Goal: Task Accomplishment & Management: Complete application form

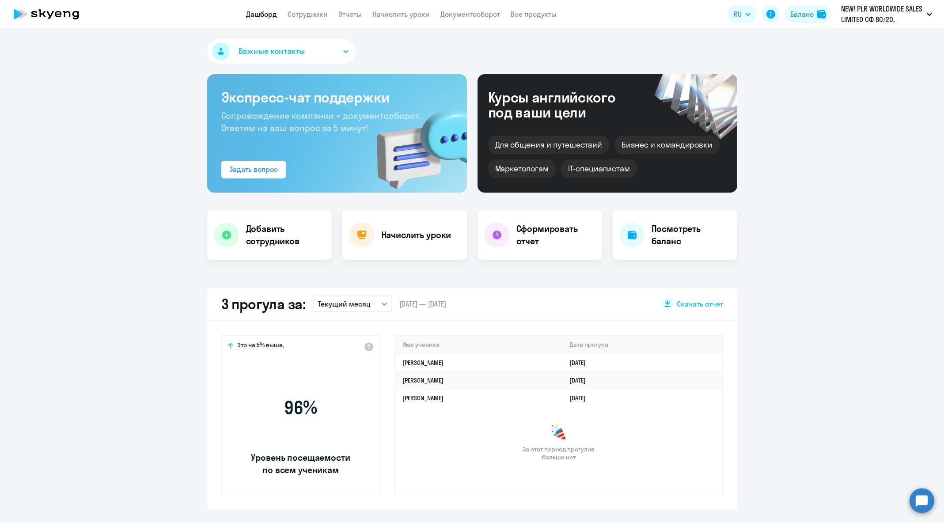
select select "30"
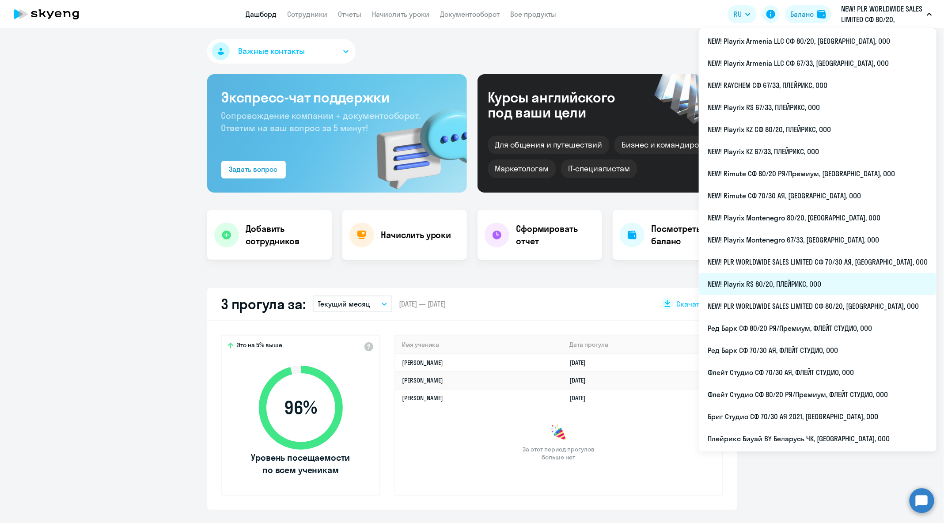
click at [824, 294] on li "NEW! Playrix RS 80/20, ПЛЕЙРИКС, ООО" at bounding box center [818, 284] width 238 height 22
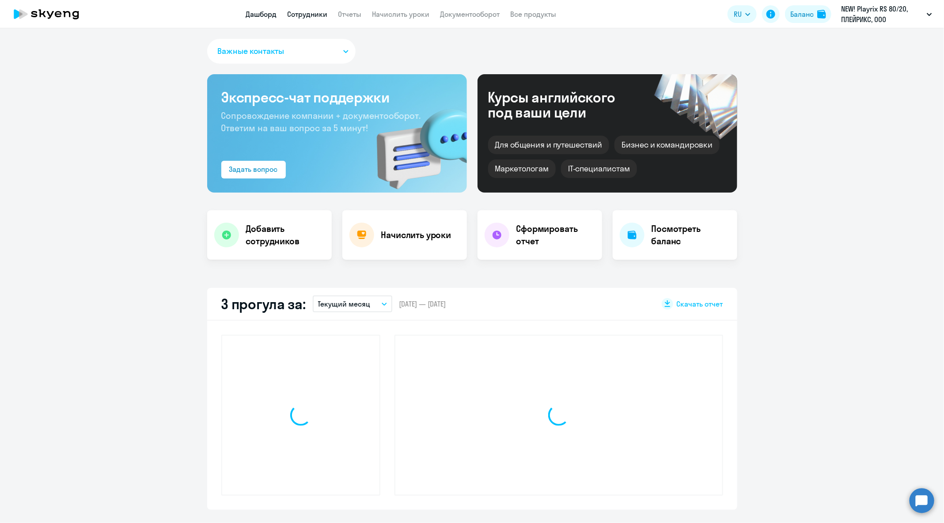
click at [298, 17] on link "Сотрудники" at bounding box center [307, 14] width 40 height 9
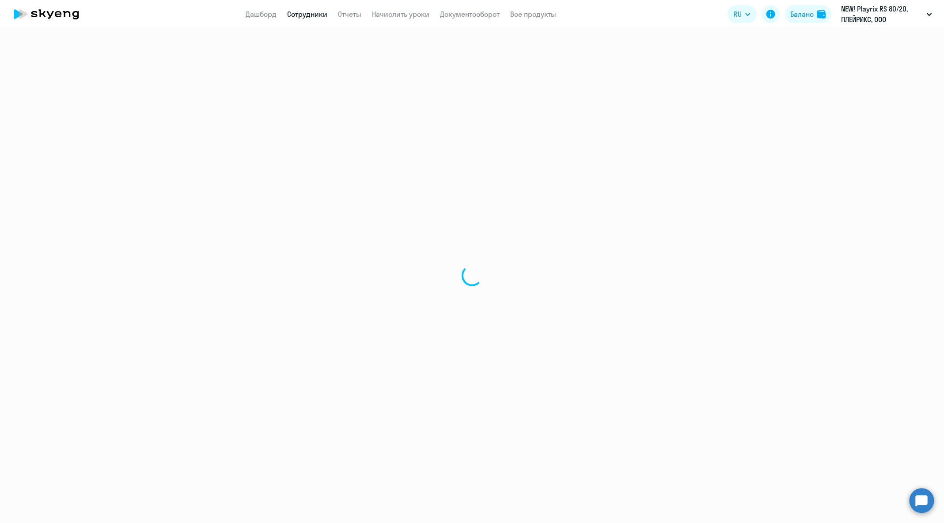
select select "30"
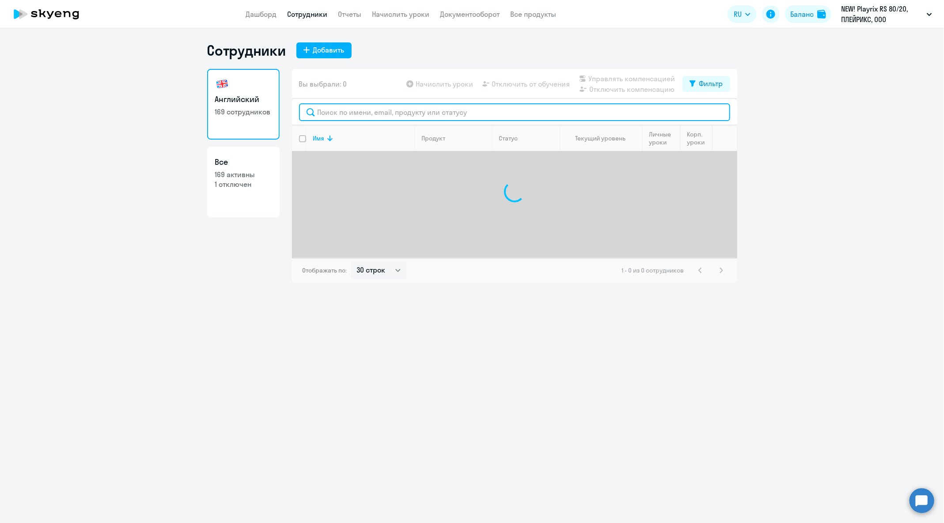
click at [450, 120] on input "text" at bounding box center [514, 112] width 431 height 18
paste input "[PERSON_NAME][EMAIL_ADDRESS][DOMAIN_NAME]"
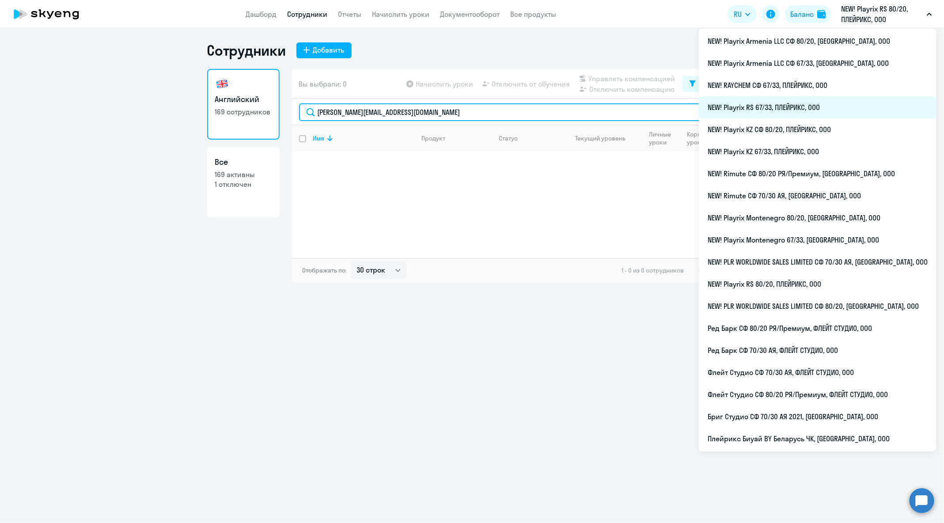
type input "[PERSON_NAME][EMAIL_ADDRESS][DOMAIN_NAME]"
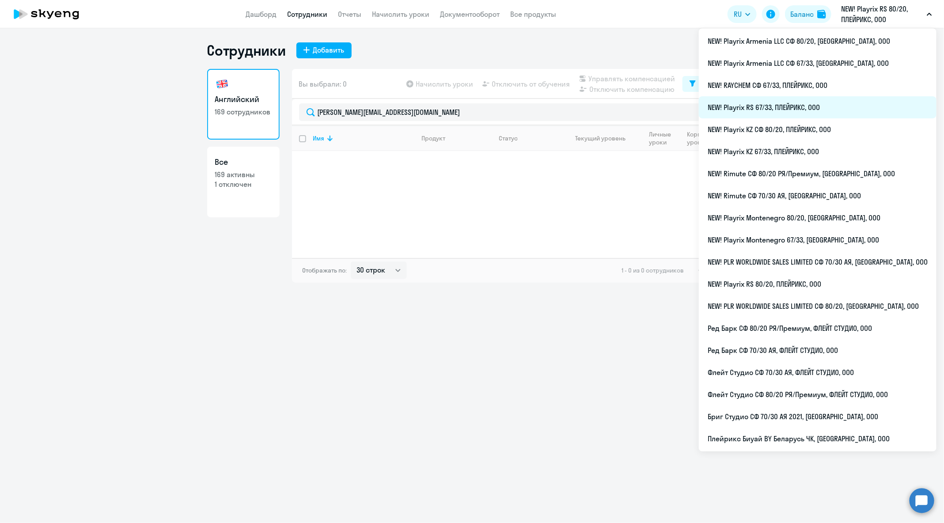
click at [823, 100] on li "NEW! Playrix RS 67/33, ПЛЕЙРИКС, ООО" at bounding box center [818, 107] width 238 height 22
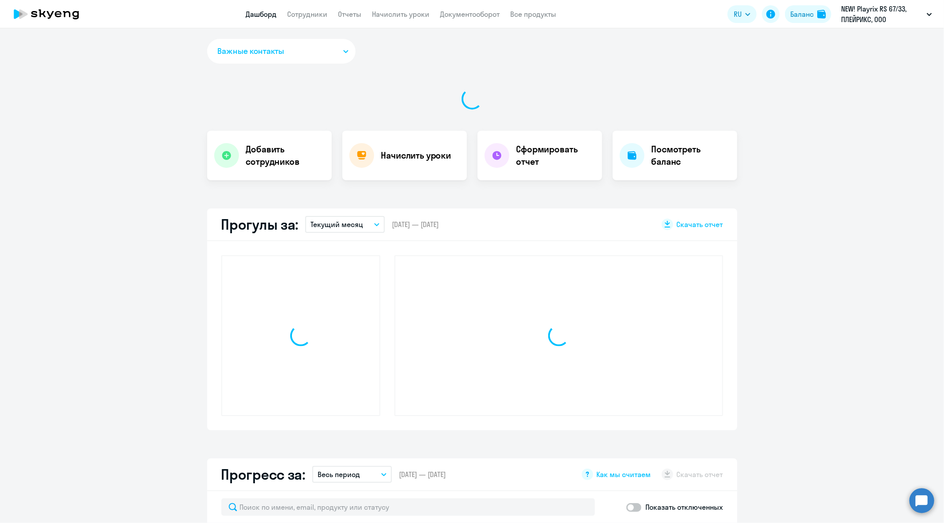
click at [314, 25] on app-header "Дашборд Сотрудники Отчеты Начислить уроки Документооборот Все продукты Дашборд …" at bounding box center [472, 14] width 944 height 28
click at [305, 10] on link "Сотрудники" at bounding box center [307, 14] width 40 height 9
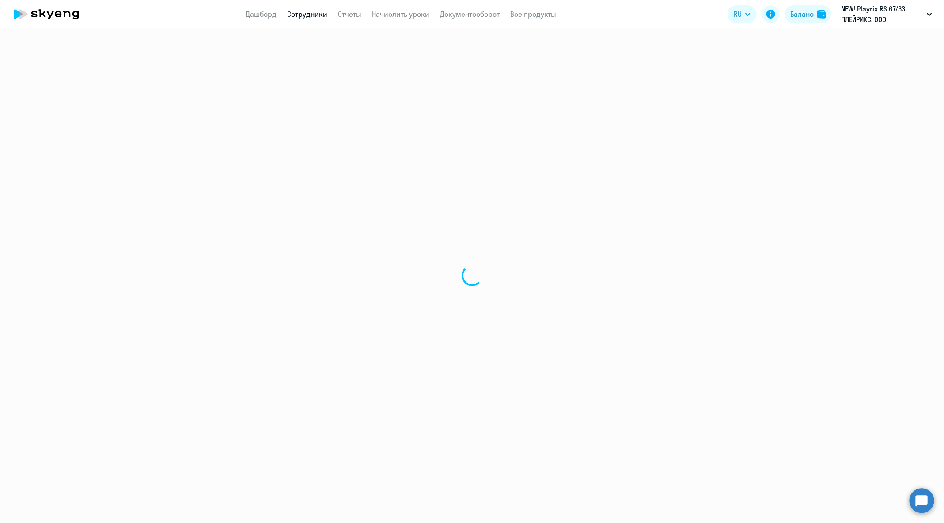
select select "30"
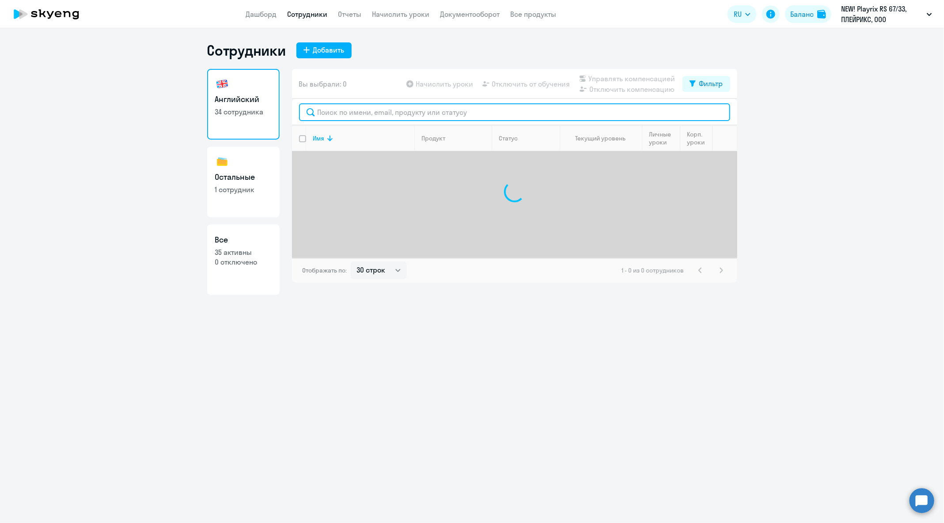
click at [387, 119] on input "text" at bounding box center [514, 112] width 431 height 18
paste input "[PERSON_NAME][EMAIL_ADDRESS][DOMAIN_NAME]"
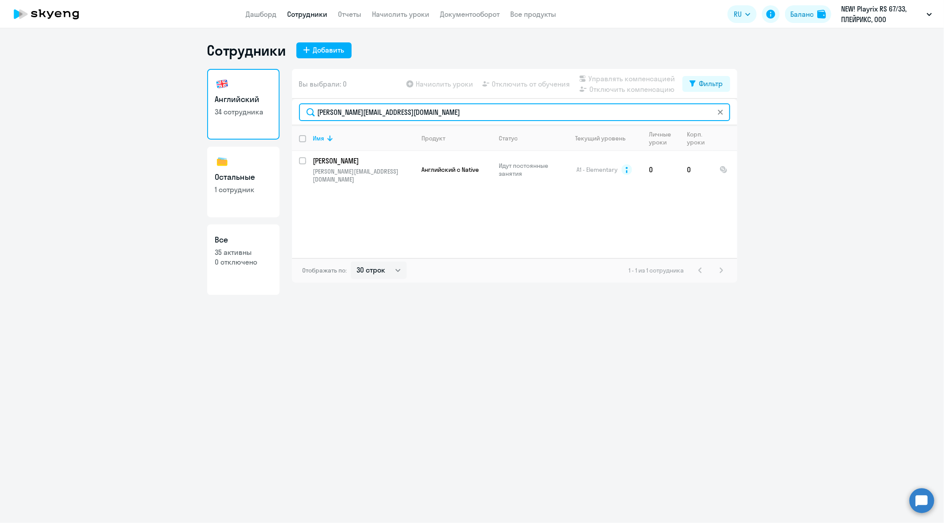
type input "[PERSON_NAME][EMAIL_ADDRESS][DOMAIN_NAME]"
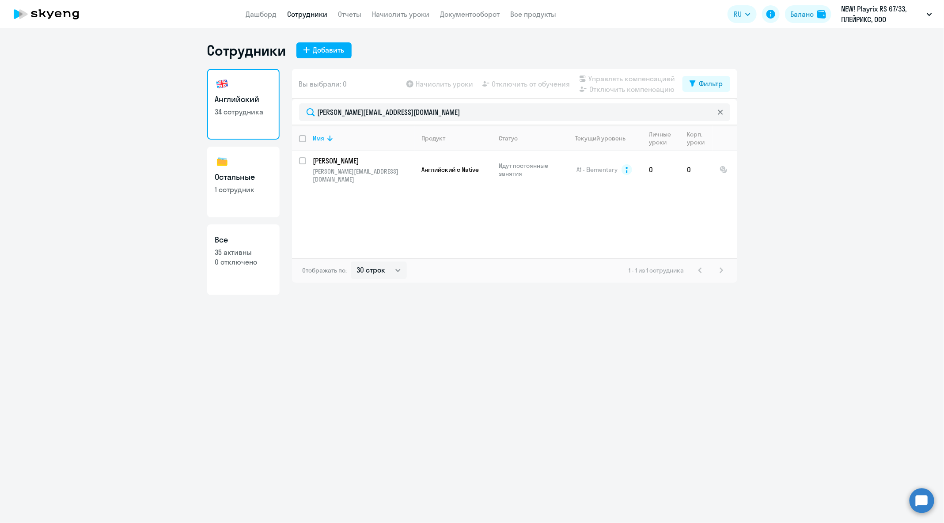
click at [926, 502] on circle at bounding box center [921, 500] width 25 height 25
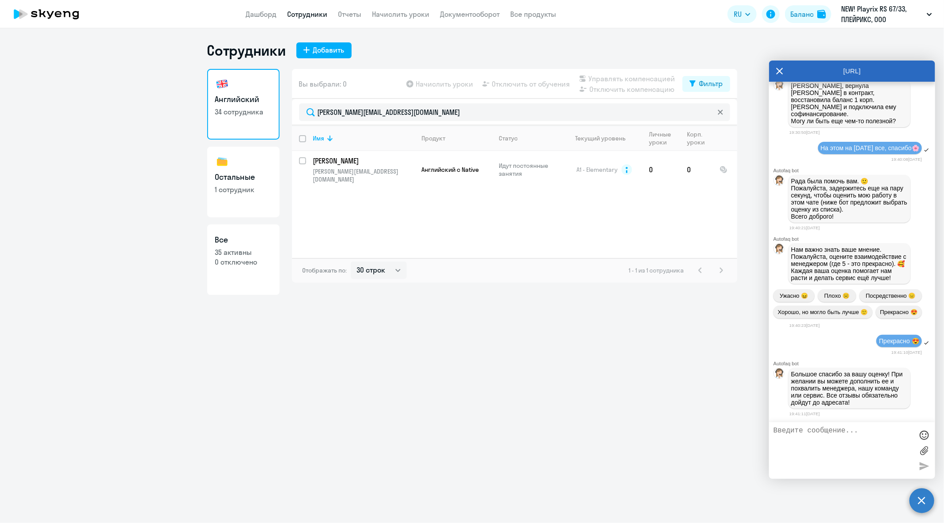
scroll to position [52985, 0]
click at [839, 446] on textarea at bounding box center [843, 451] width 140 height 48
type textarea "Добрый день!"
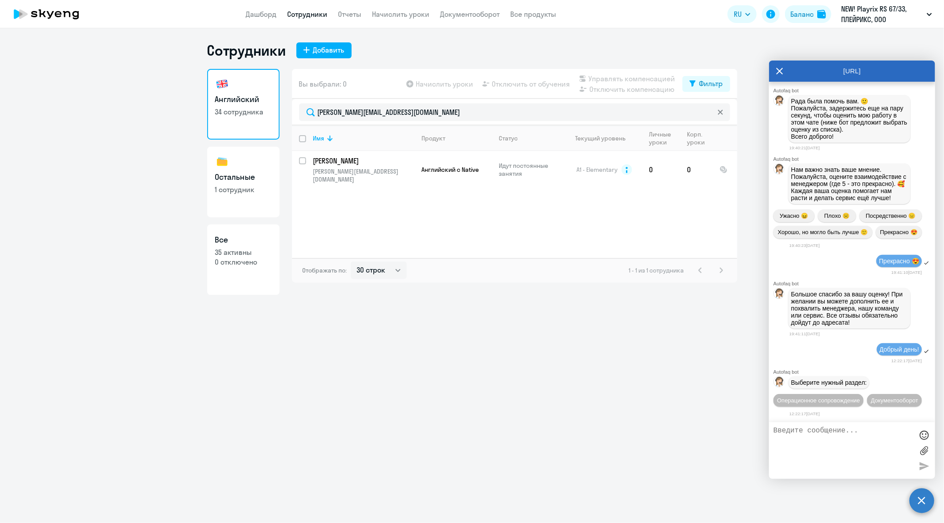
scroll to position [53083, 0]
click at [860, 397] on span "Операционное сопровождение" at bounding box center [818, 400] width 83 height 7
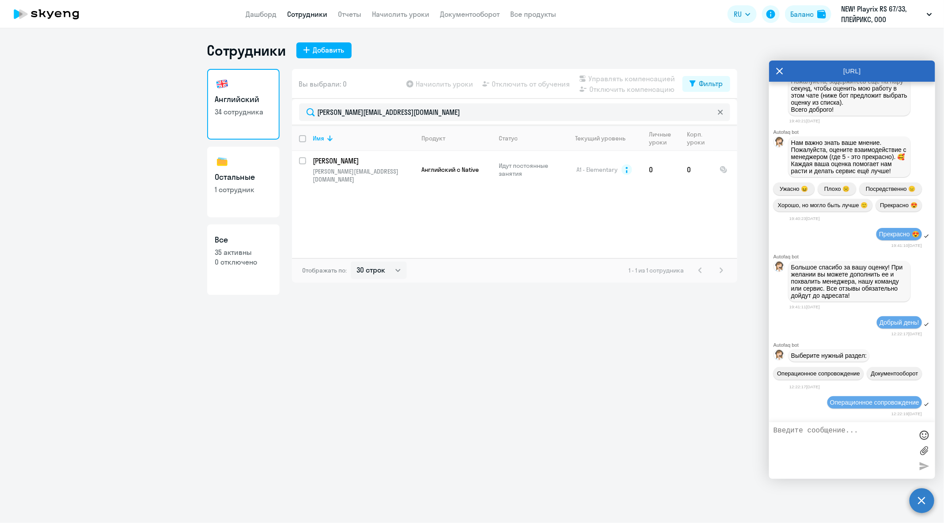
scroll to position [53181, 0]
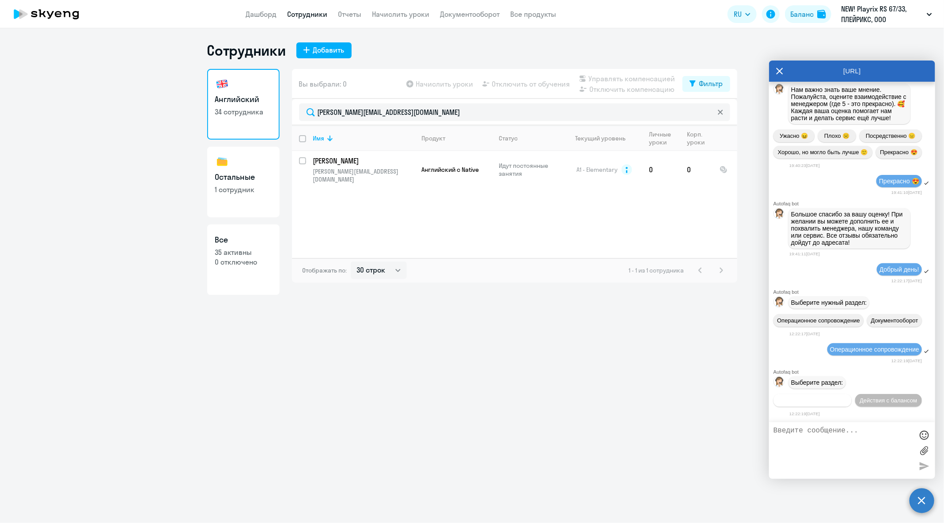
click at [851, 394] on button "Действия по сотрудникам" at bounding box center [812, 400] width 78 height 13
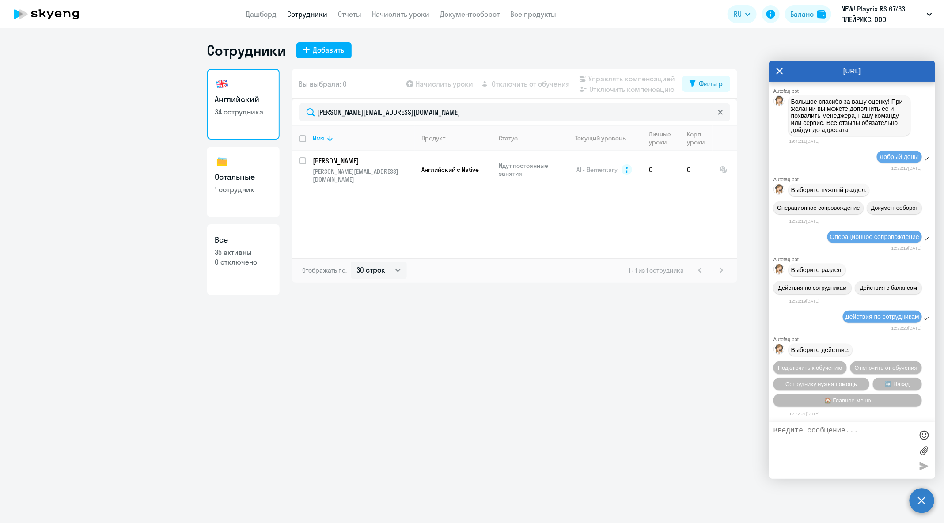
scroll to position [53314, 0]
click at [852, 386] on button "Сотруднику нужна помощь" at bounding box center [821, 384] width 96 height 13
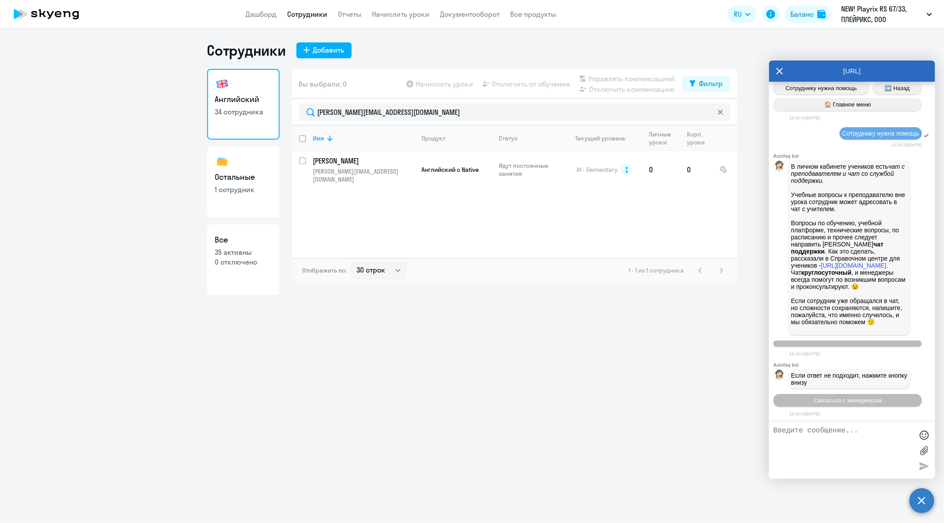
scroll to position [53631, 0]
click at [847, 401] on span "Связаться с менеджером" at bounding box center [847, 400] width 68 height 7
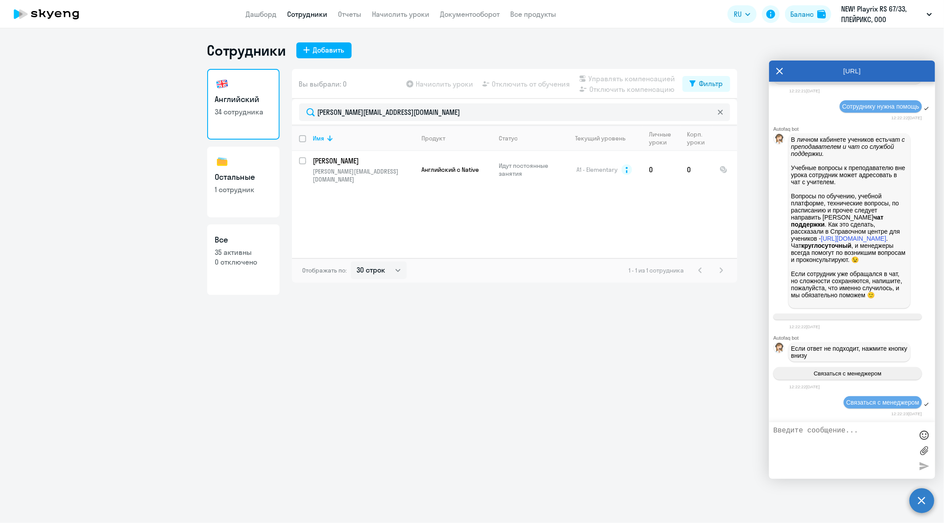
scroll to position [53659, 0]
click at [860, 457] on textarea at bounding box center [843, 451] width 140 height 48
paste textarea "[PERSON_NAME][EMAIL_ADDRESS][DOMAIN_NAME]"
paste textarea "Английский с русскоязычным преподавателем"
click at [808, 454] on textarea "Добрый день! Прошу перевести [PERSON_NAME][EMAIL_ADDRESS][DOMAIN_NAME] на догов…" at bounding box center [843, 451] width 140 height 48
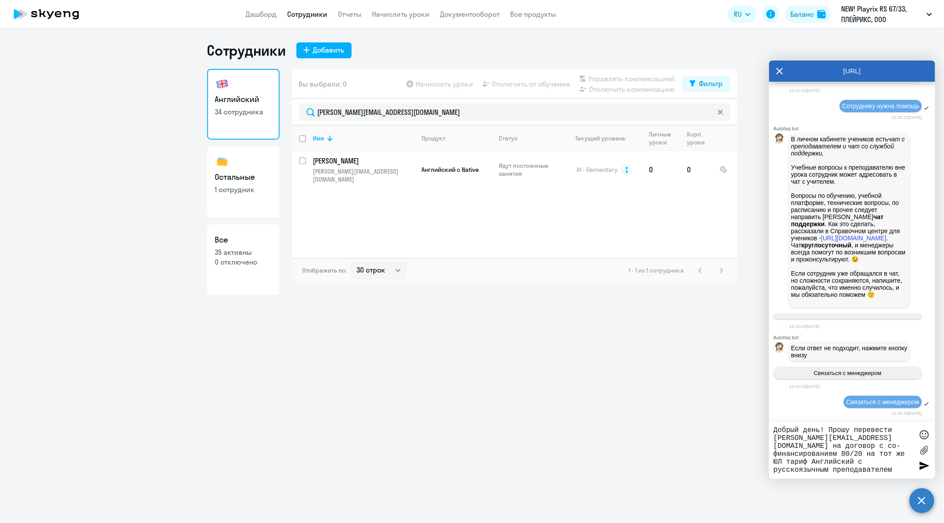
type textarea "Добрый день! Прошу перевести [PERSON_NAME][EMAIL_ADDRESS][DOMAIN_NAME] на догов…"
click at [921, 474] on div "Добрый день! Прошу перевести [PERSON_NAME][EMAIL_ADDRESS][DOMAIN_NAME] на догов…" at bounding box center [852, 450] width 166 height 57
click at [922, 471] on div at bounding box center [923, 465] width 13 height 13
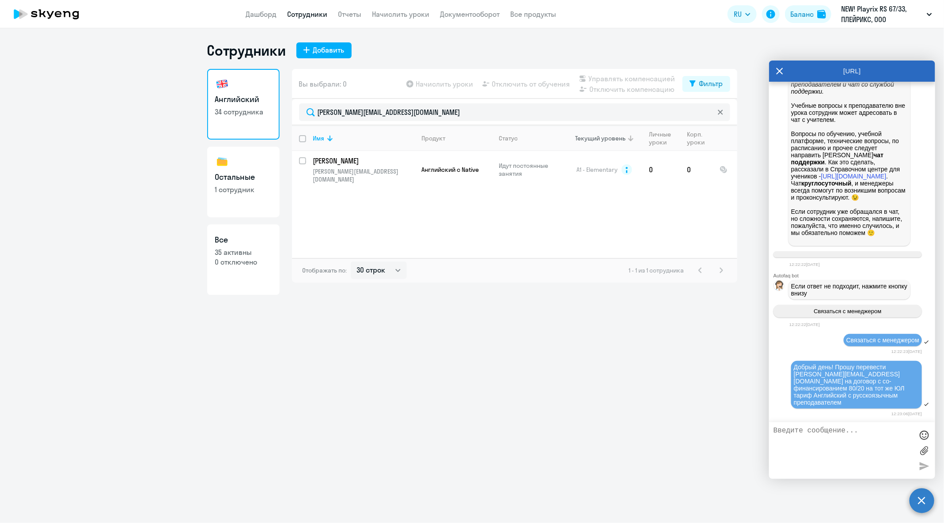
scroll to position [53716, 0]
click at [777, 76] on icon at bounding box center [779, 70] width 7 height 21
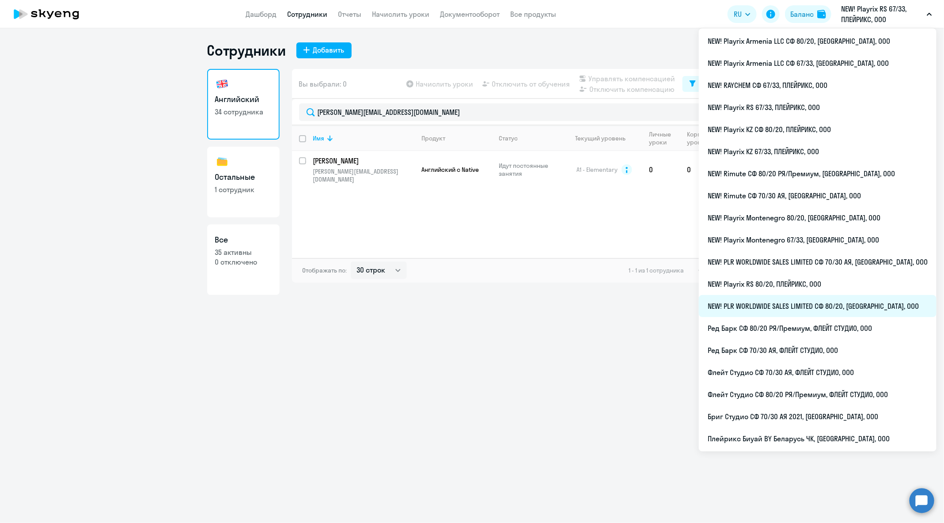
click at [821, 304] on li "NEW! PLR WORLDWIDE SALES LIMITED СФ 80/20, [GEOGRAPHIC_DATA], ООО" at bounding box center [818, 306] width 238 height 22
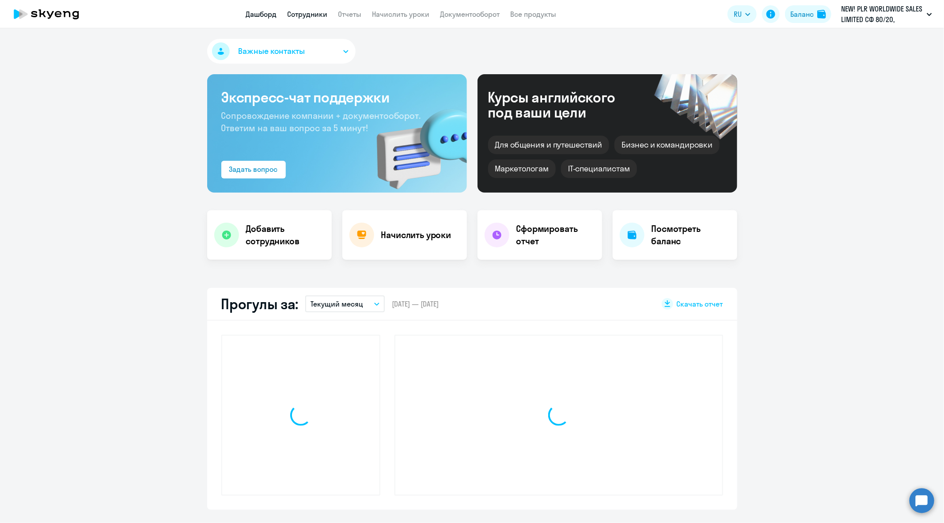
click at [311, 16] on link "Сотрудники" at bounding box center [307, 14] width 40 height 9
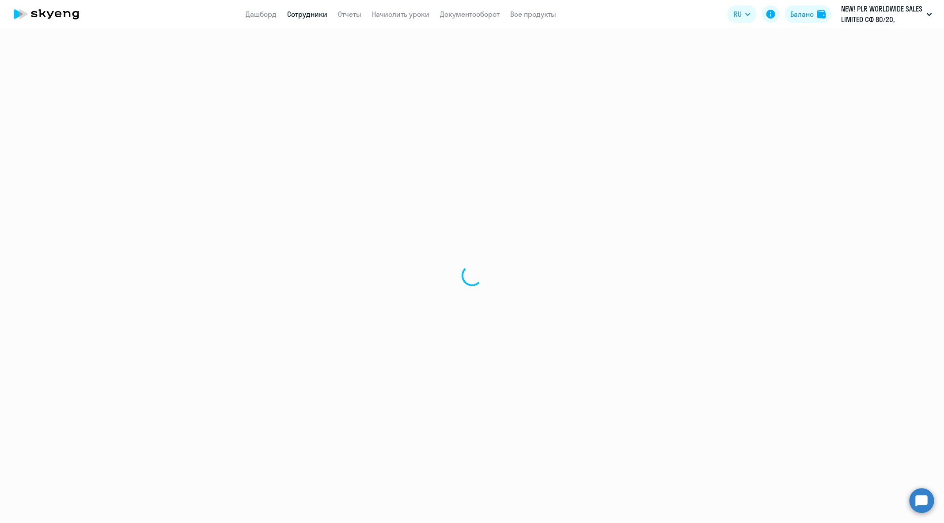
select select "30"
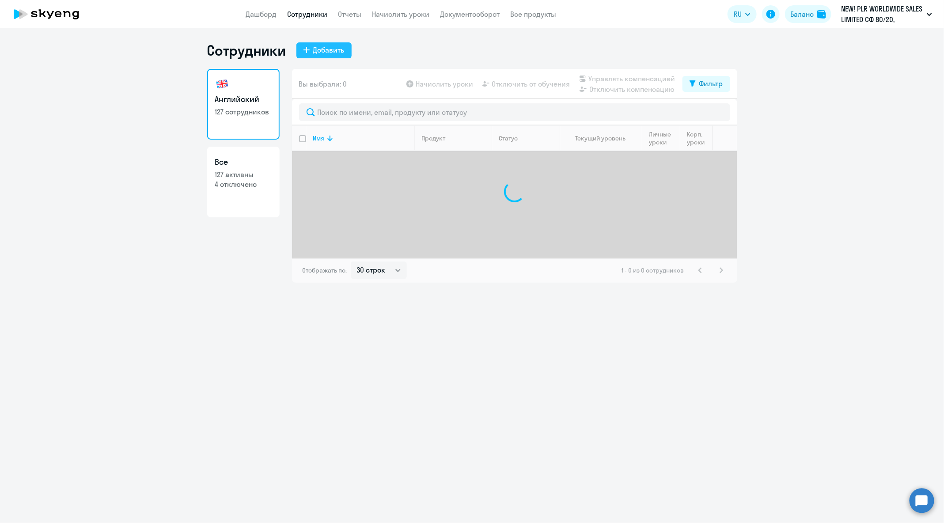
click at [332, 56] on button "Добавить" at bounding box center [323, 50] width 55 height 16
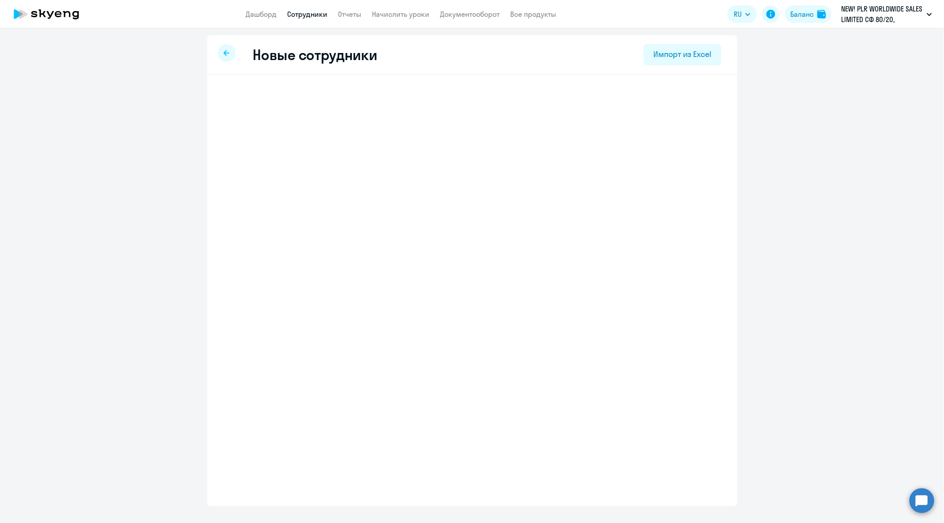
select select "english_adult_not_native_speaker"
select select "5"
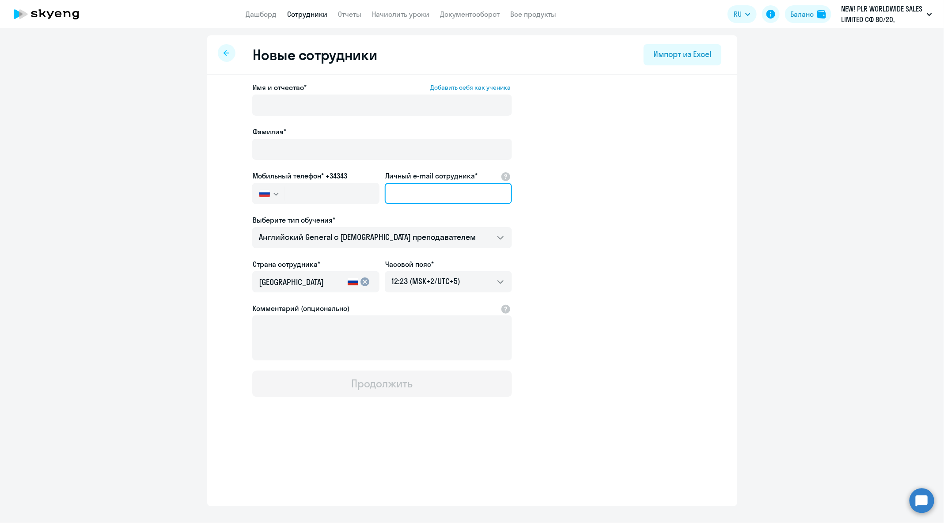
click at [453, 201] on input "Личный e-mail сотрудника*" at bounding box center [448, 193] width 127 height 21
paste input "[PERSON_NAME][EMAIL_ADDRESS][DOMAIN_NAME]"
type input "[PERSON_NAME][EMAIL_ADDRESS][DOMAIN_NAME]"
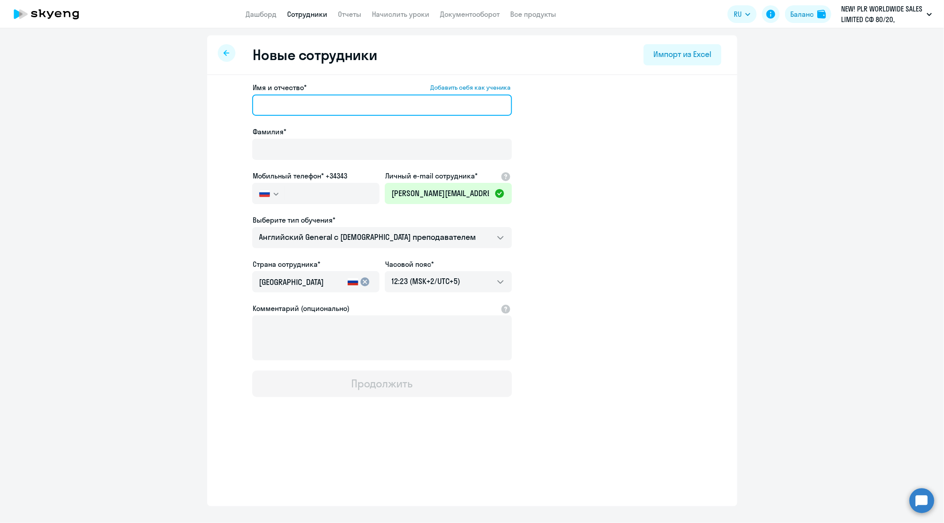
click at [299, 100] on input "Имя и отчество* Добавить себя как ученика" at bounding box center [382, 105] width 260 height 21
paste input "[PERSON_NAME]"
drag, startPoint x: 290, startPoint y: 105, endPoint x: 238, endPoint y: 105, distance: 51.7
click at [238, 105] on app-new-student-form "Имя и отчество* Добавить себя как ученика [PERSON_NAME]* Мобильный телефон* +34…" at bounding box center [472, 239] width 502 height 315
type input "[PERSON_NAME]"
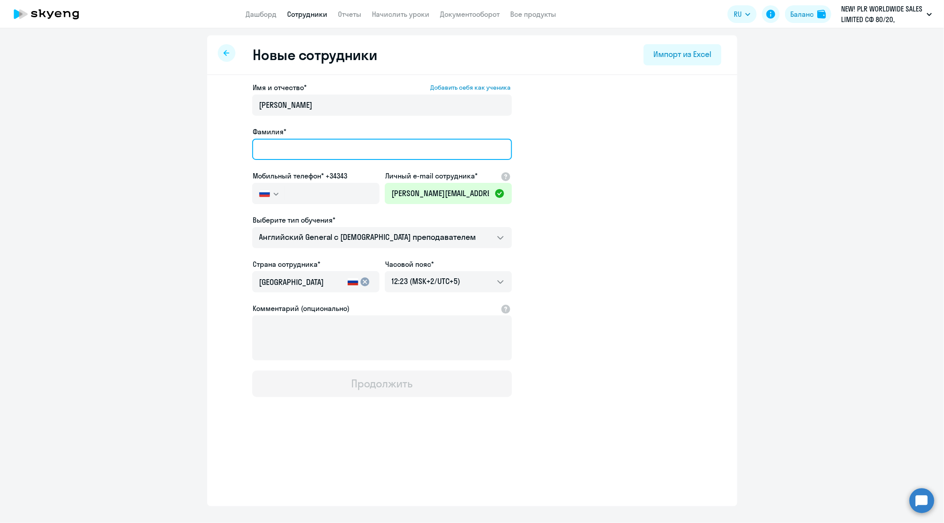
click at [309, 150] on input "Фамилия*" at bounding box center [382, 149] width 260 height 21
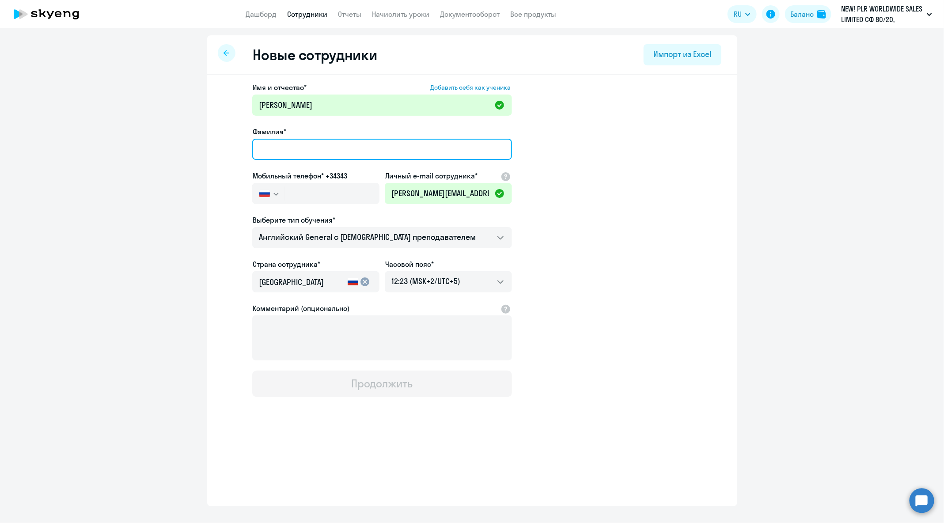
paste input "[PERSON_NAME]"
type input "[PERSON_NAME]"
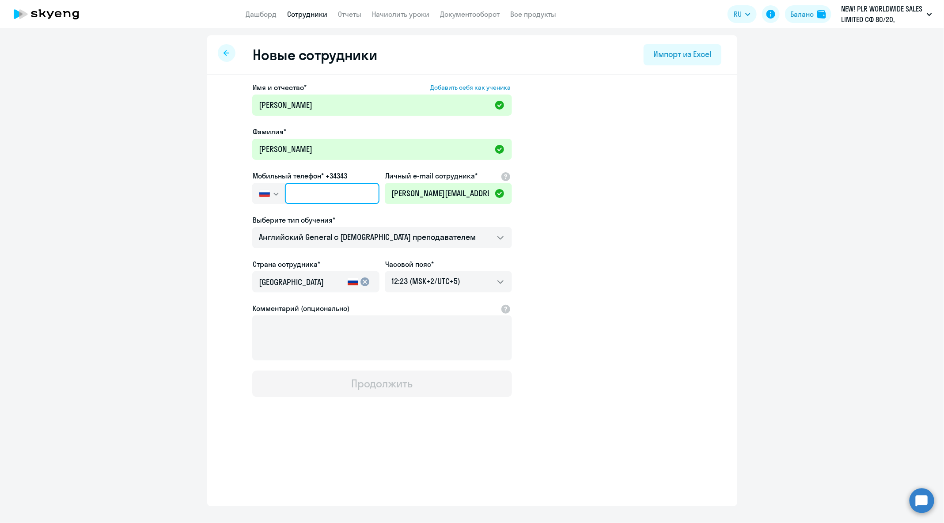
click at [361, 185] on input "text" at bounding box center [332, 193] width 94 height 21
paste input "[PHONE_NUMBER]"
type input "[PHONE_NUMBER]"
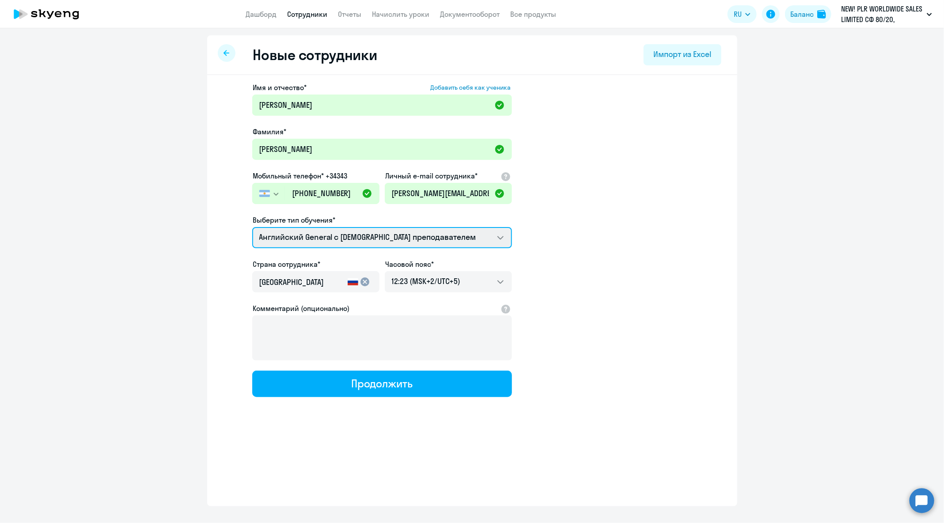
click at [368, 239] on select "Английский General с [DEMOGRAPHIC_DATA] преподавателем Премиум [DEMOGRAPHIC_DAT…" at bounding box center [382, 237] width 260 height 21
select select "english_adult_not_native_speaker_premium"
click at [252, 227] on select "Английский General с [DEMOGRAPHIC_DATA] преподавателем Премиум [DEMOGRAPHIC_DAT…" at bounding box center [382, 237] width 260 height 21
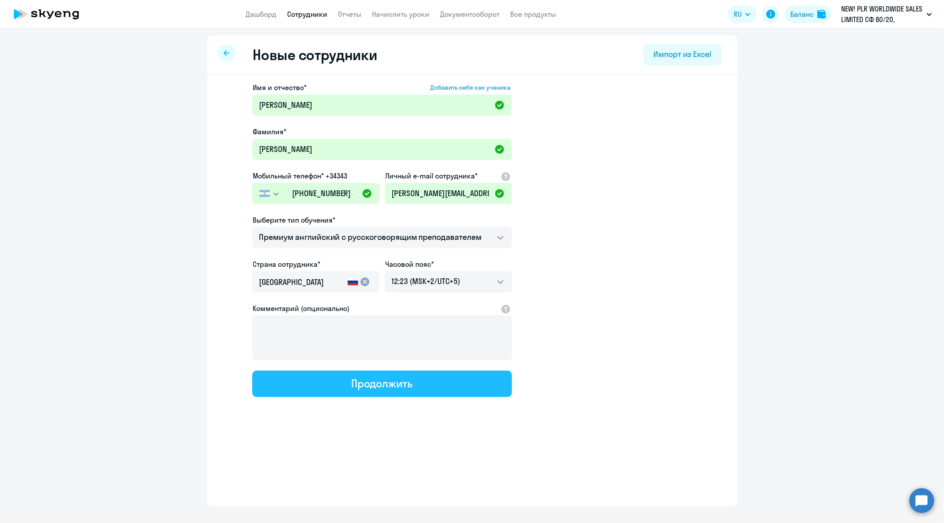
click at [407, 387] on div "Продолжить" at bounding box center [381, 383] width 61 height 14
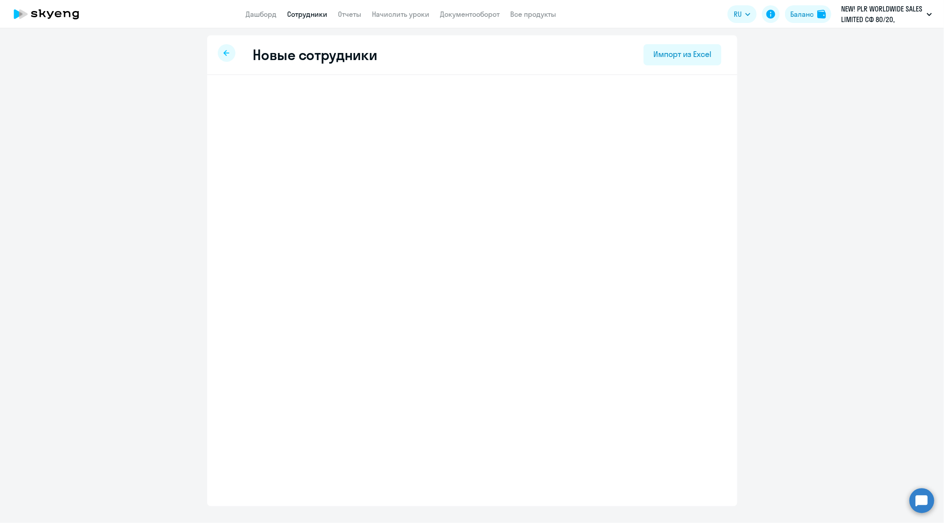
select select "english_adult_not_native_speaker_premium"
select select "5"
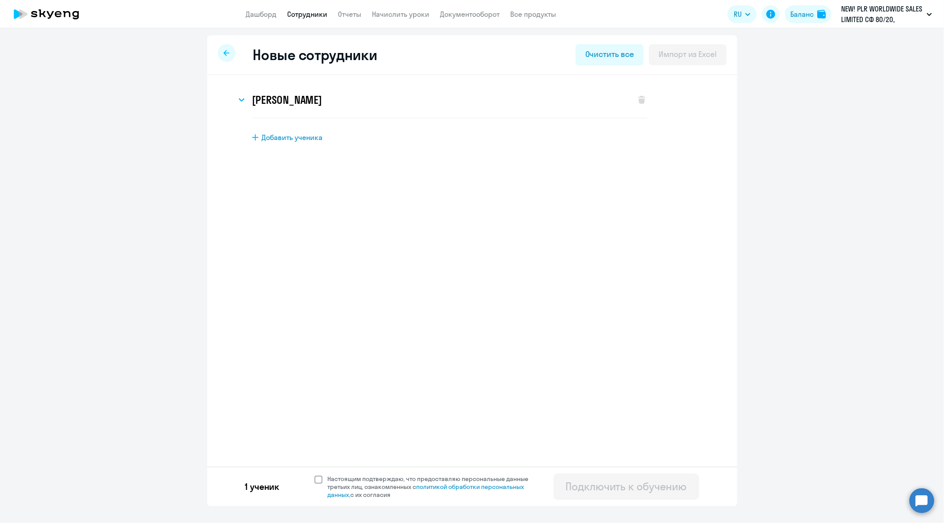
click at [372, 480] on span "Настоящим подтверждаю, что предоставляю персональные данные третьих лиц, ознако…" at bounding box center [434, 487] width 212 height 24
click at [314, 475] on input "Настоящим подтверждаю, что предоставляю персональные данные третьих лиц, ознако…" at bounding box center [314, 474] width 0 height 0
checkbox input "true"
click at [629, 497] on button "Подключить к обучению" at bounding box center [626, 486] width 146 height 26
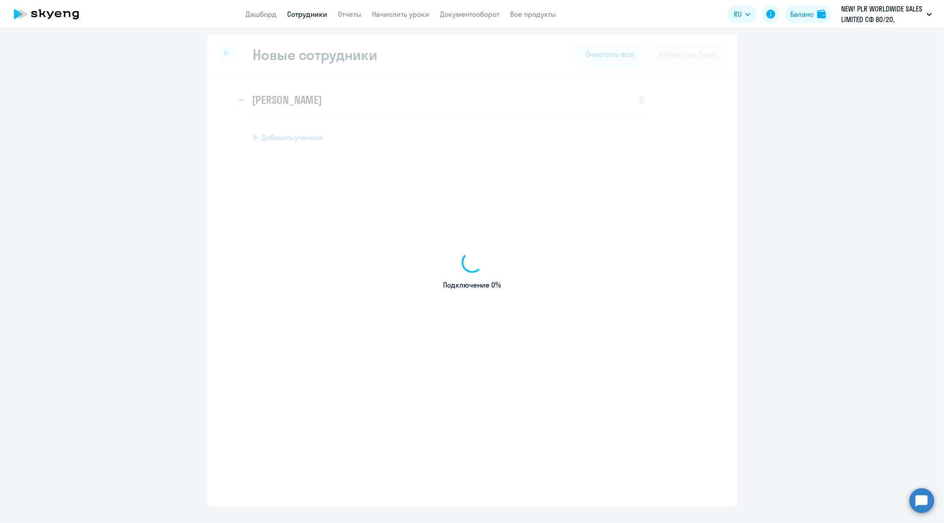
select select "english_adult_not_native_speaker"
select select "5"
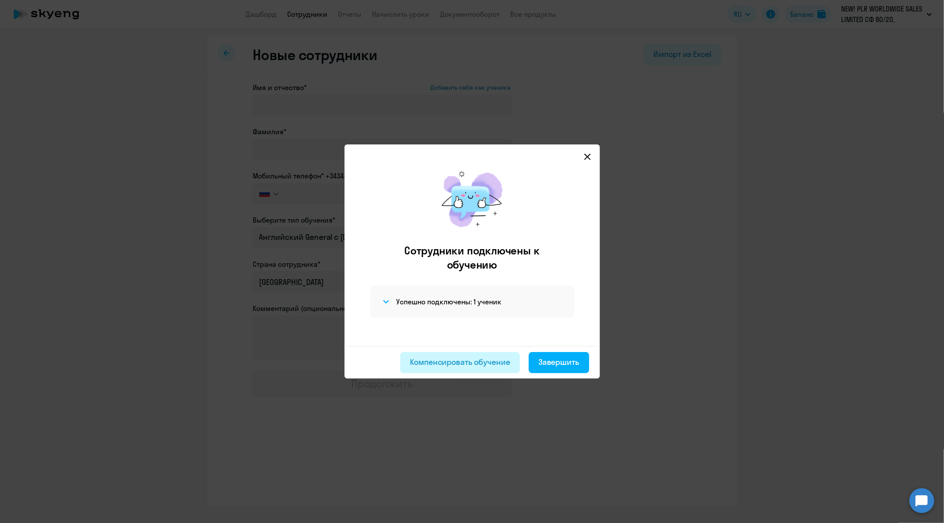
click at [465, 355] on button "Компенсировать обучение" at bounding box center [460, 362] width 120 height 21
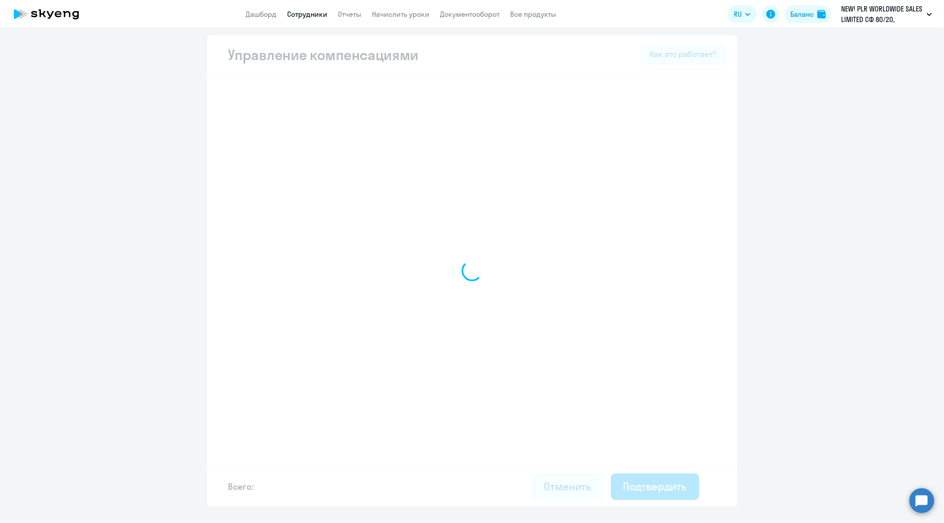
select select "MONTHLY"
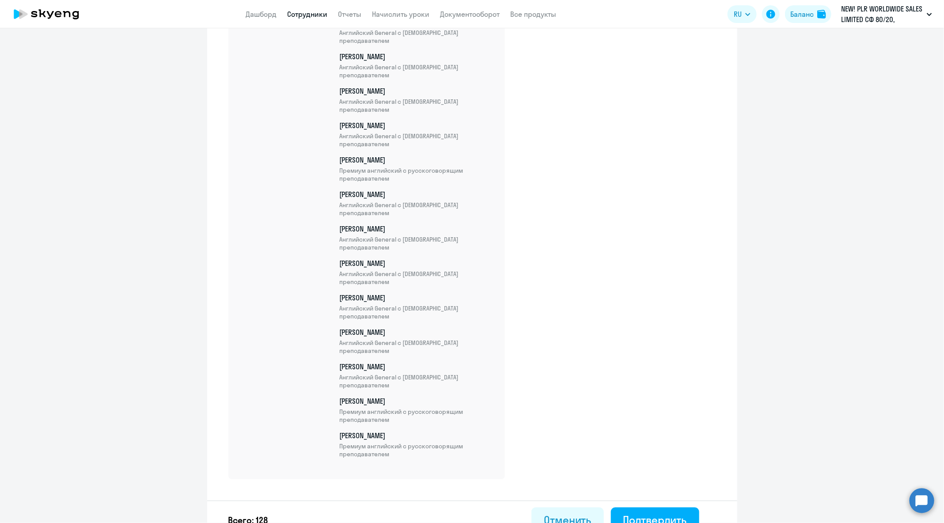
scroll to position [4286, 0]
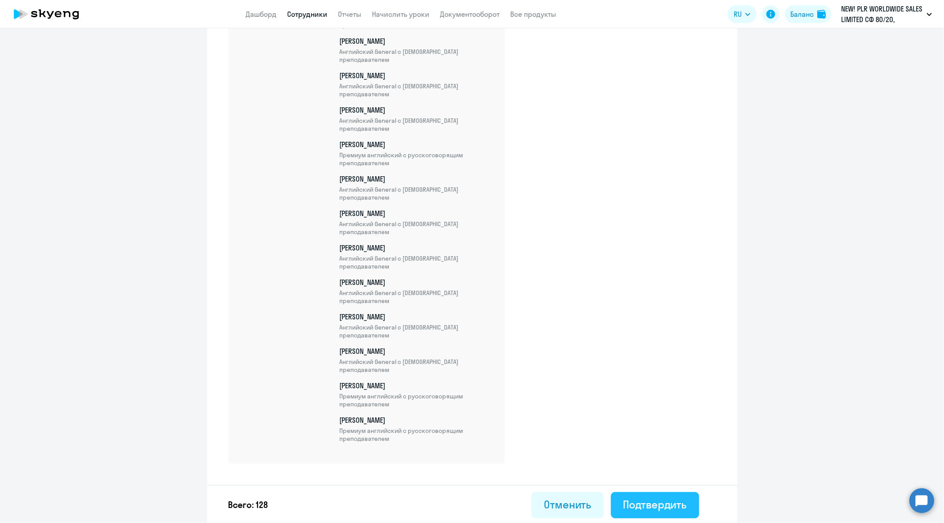
click at [659, 502] on div "Подтвердить" at bounding box center [655, 505] width 64 height 14
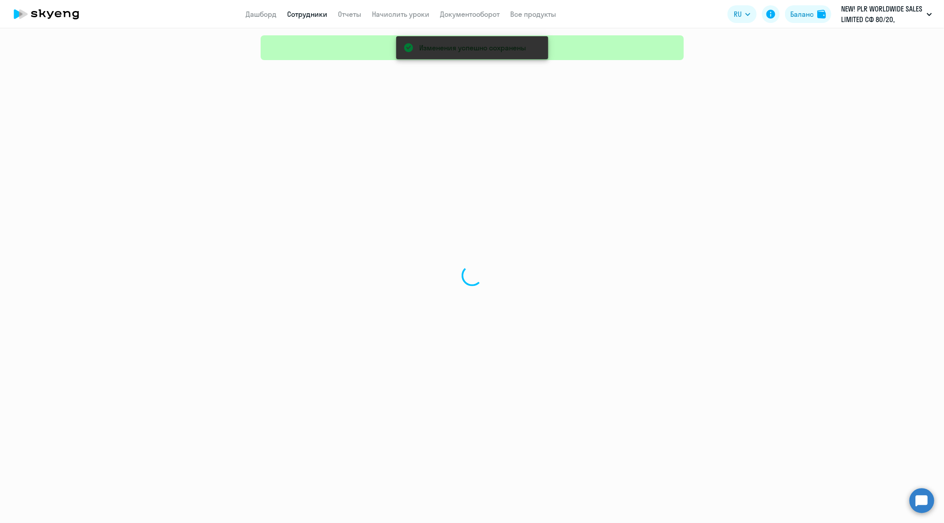
select select "30"
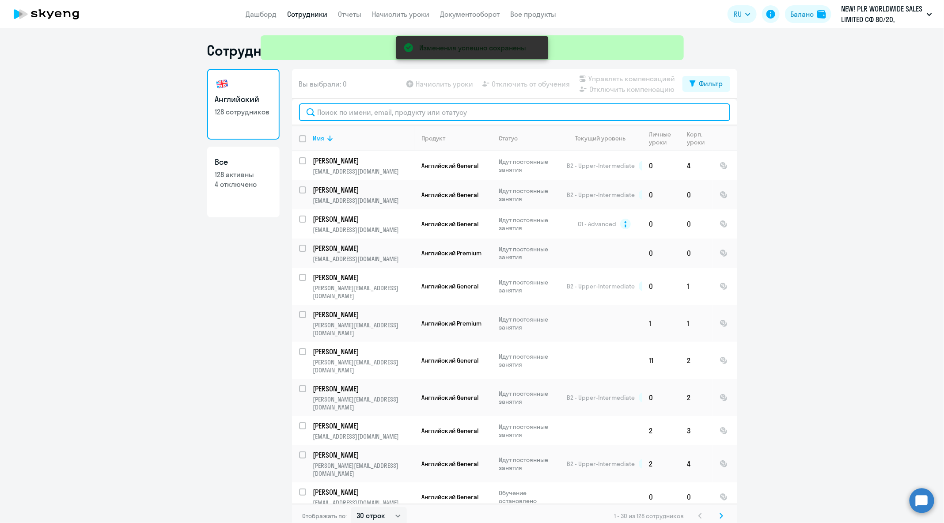
click at [369, 120] on input "text" at bounding box center [514, 112] width 431 height 18
paste input "[PERSON_NAME][EMAIL_ADDRESS][DOMAIN_NAME]"
type input "[PERSON_NAME][EMAIL_ADDRESS][DOMAIN_NAME]"
